Goal: Navigation & Orientation: Find specific page/section

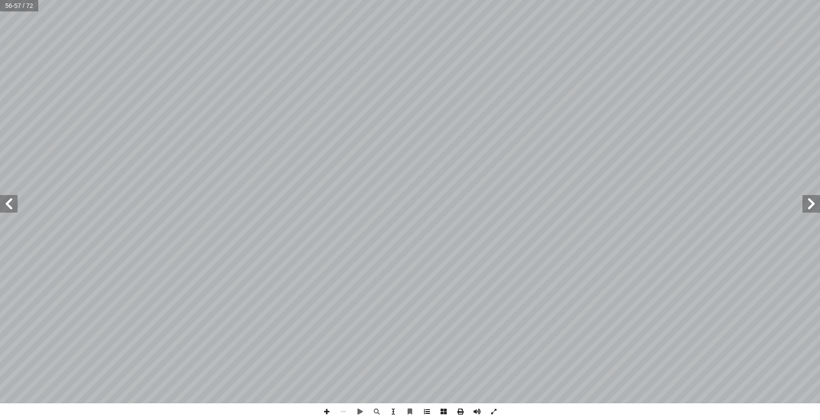
click at [426, 415] on span at bounding box center [427, 412] width 17 height 17
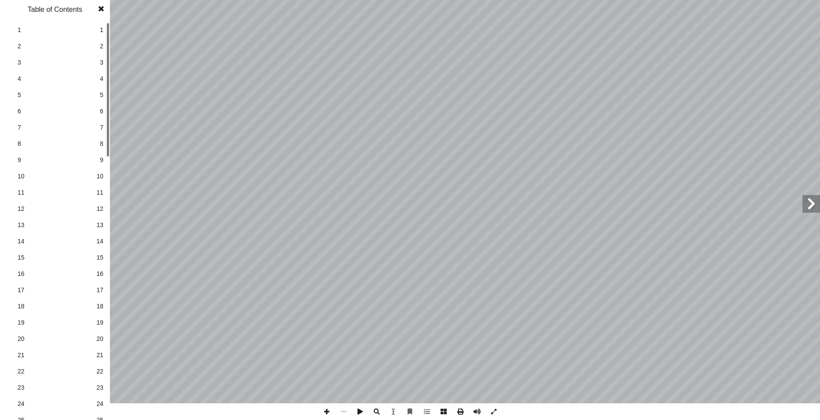
click at [98, 387] on span "23" at bounding box center [99, 387] width 7 height 9
click at [102, 30] on span "1" at bounding box center [102, 29] width 4 height 9
click at [98, 385] on span "23" at bounding box center [99, 387] width 7 height 9
click at [102, 4] on span at bounding box center [101, 9] width 16 height 18
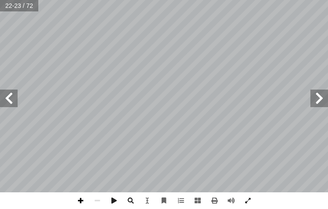
click at [83, 204] on span at bounding box center [80, 201] width 17 height 17
click at [262, 37] on html "الصفحة الرئيسية الصف الأول الصف الثاني الصف الثالث الصف الرابع الصف الخامس الصف…" at bounding box center [164, 18] width 328 height 37
